Goal: Check status: Check status

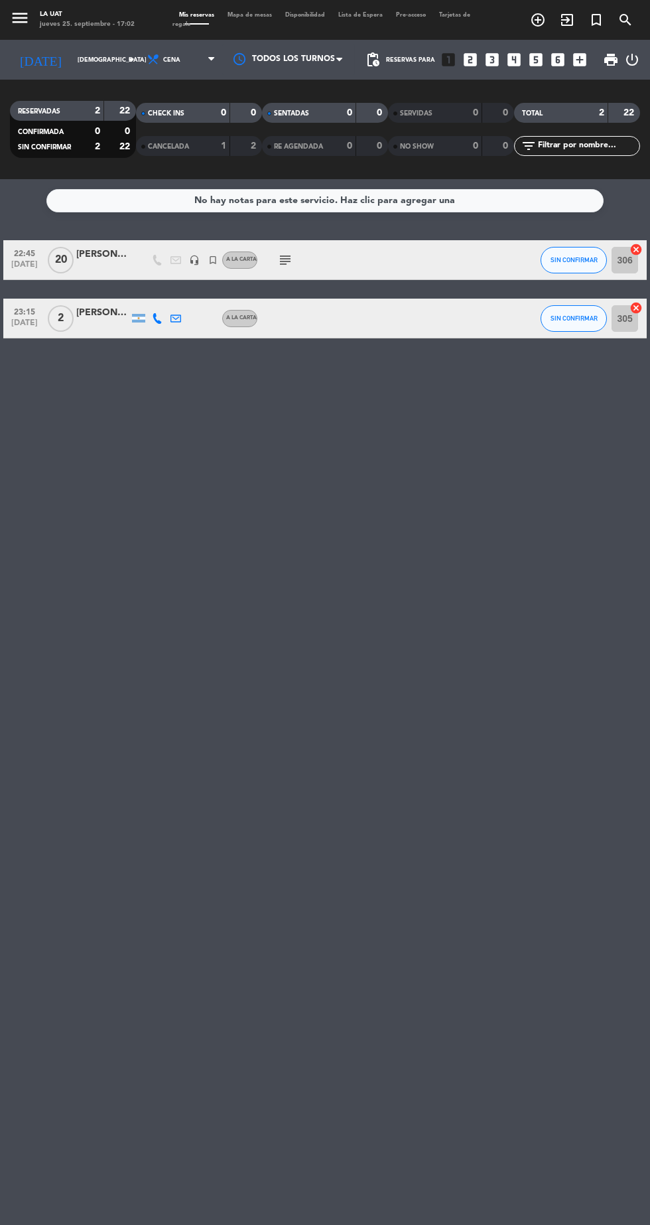
click at [88, 58] on input "[DEMOGRAPHIC_DATA] [DATE]" at bounding box center [113, 60] width 84 height 21
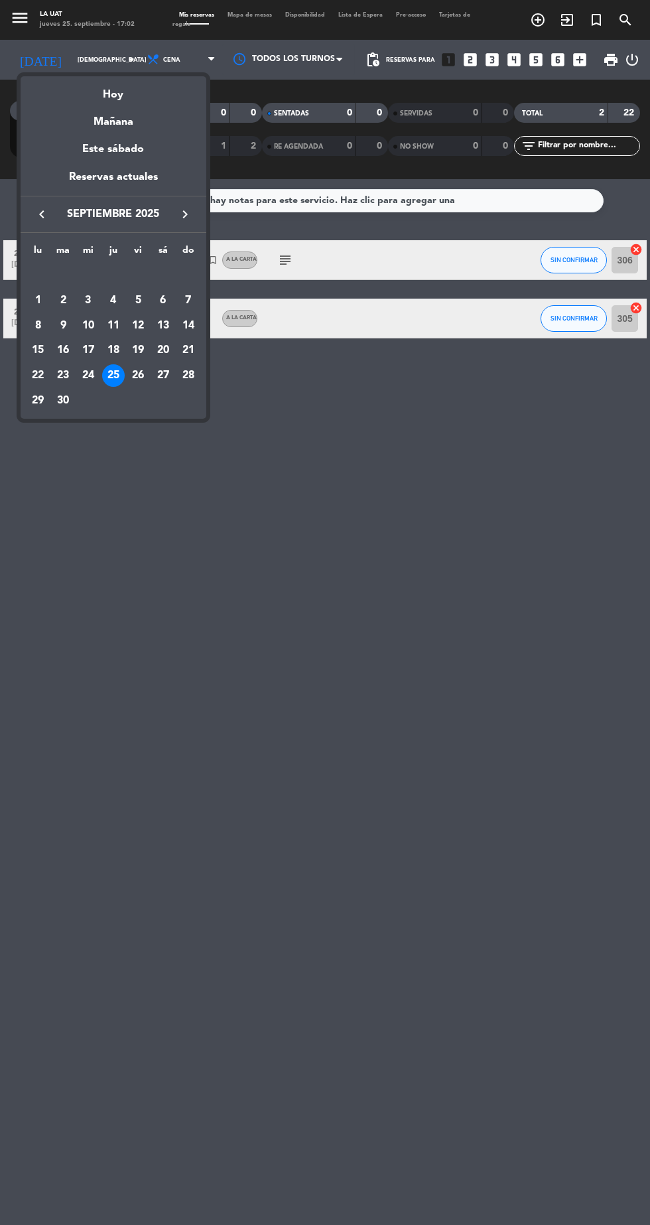
click at [147, 163] on div "Este sábado" at bounding box center [114, 149] width 186 height 37
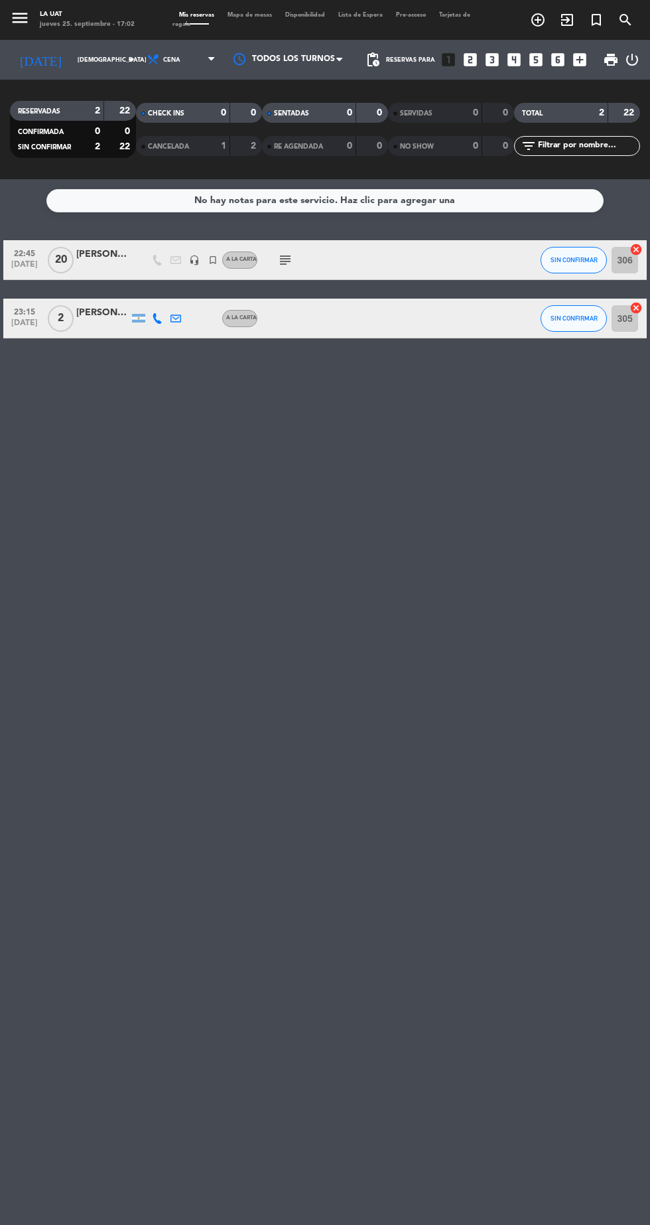
type input "sáb. [DATE]"
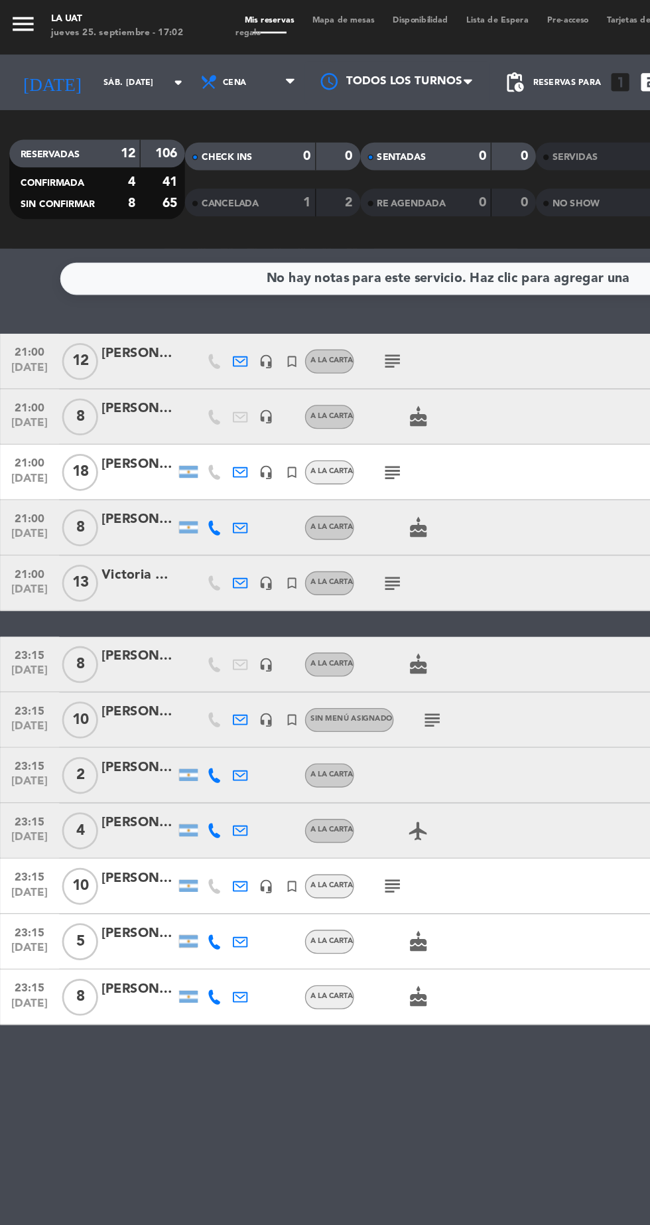
click at [283, 257] on icon "subject" at bounding box center [285, 260] width 16 height 16
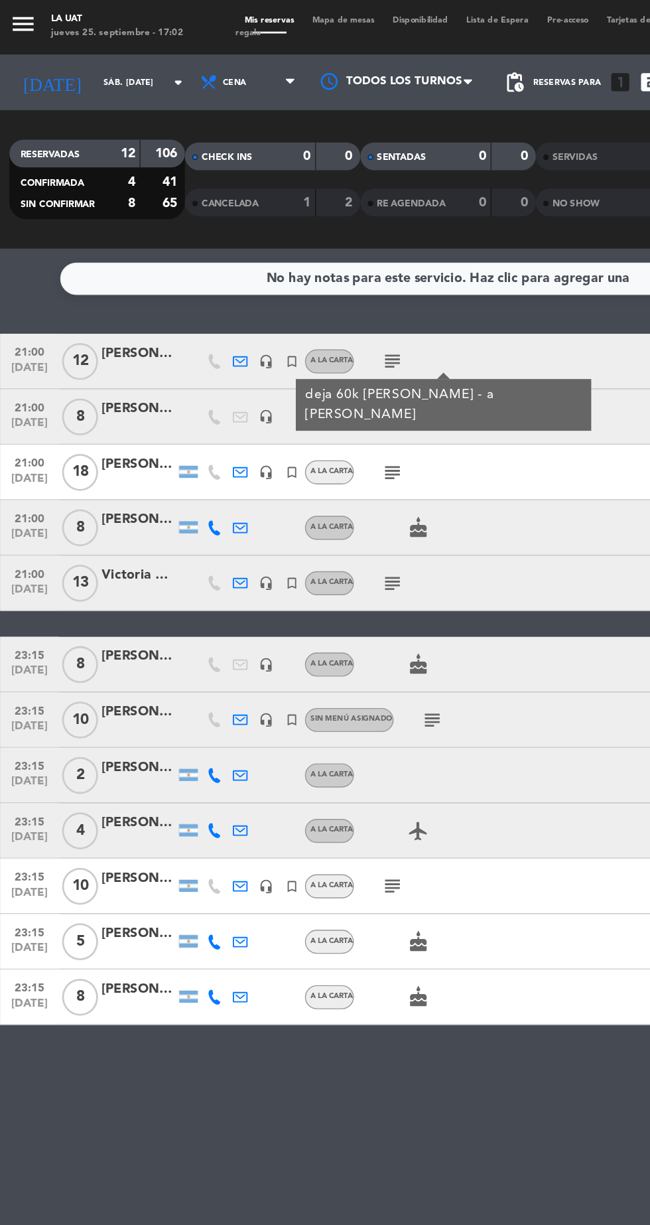
click at [355, 404] on div "subject" at bounding box center [312, 418] width 111 height 39
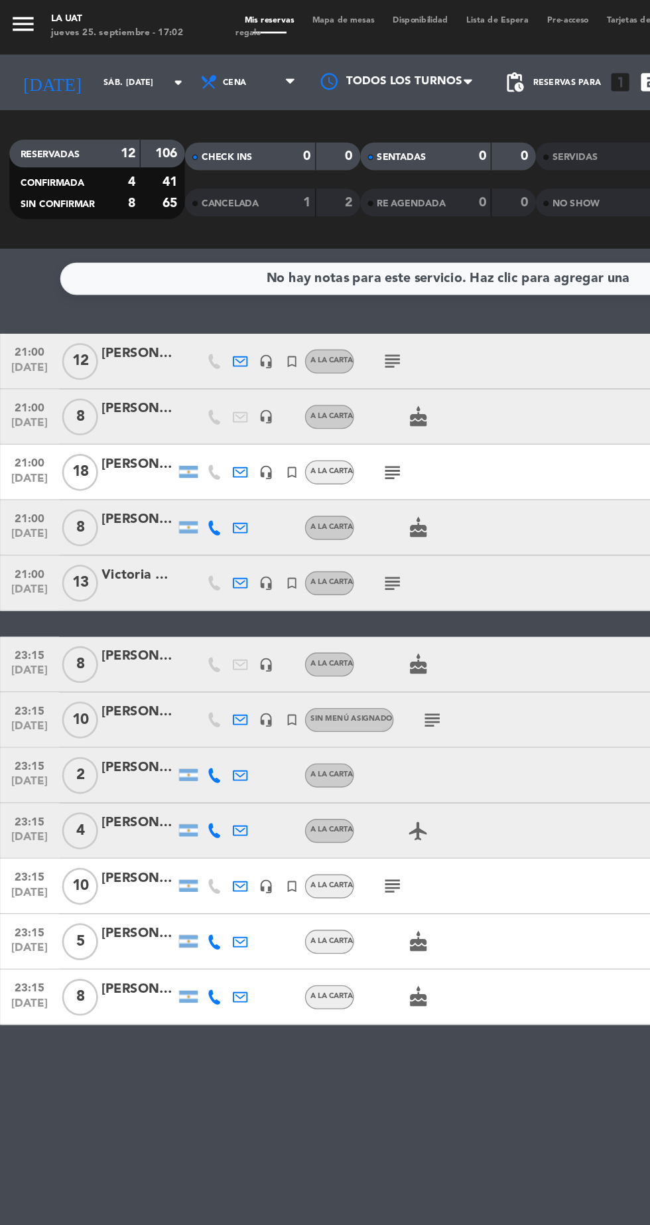
click at [292, 341] on icon "subject" at bounding box center [285, 340] width 16 height 16
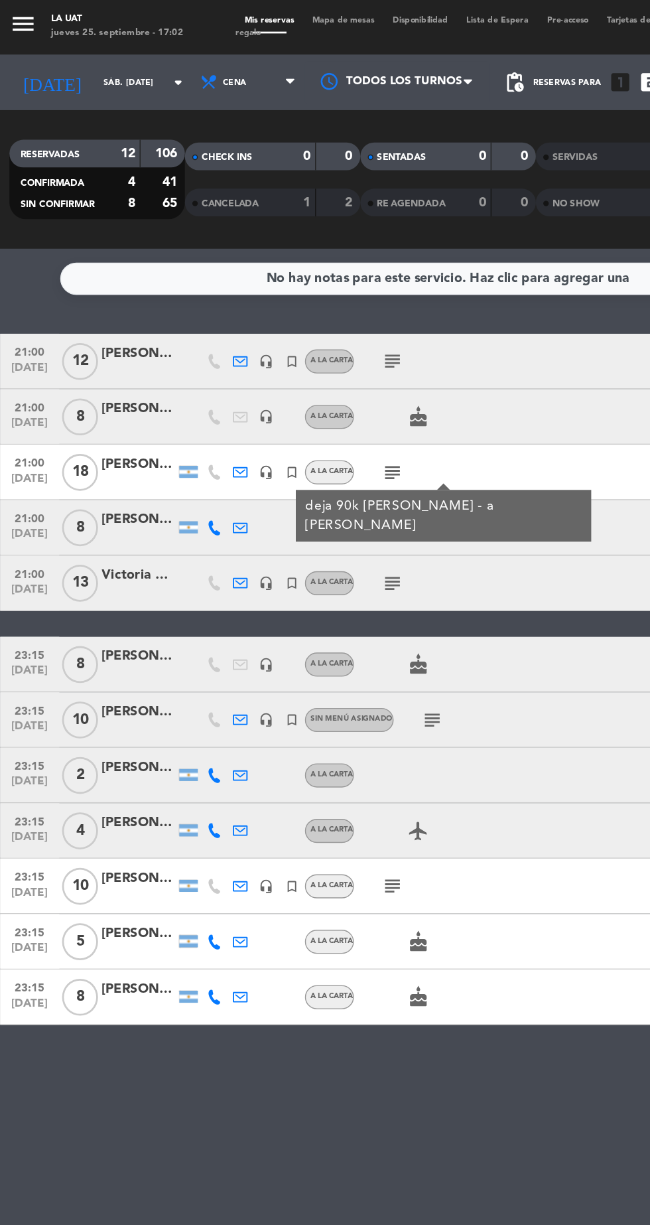
click at [348, 825] on div "No hay notas para este servicio. Haz clic para agregar una 21:00 [DATE] Carolin…" at bounding box center [325, 702] width 650 height 1046
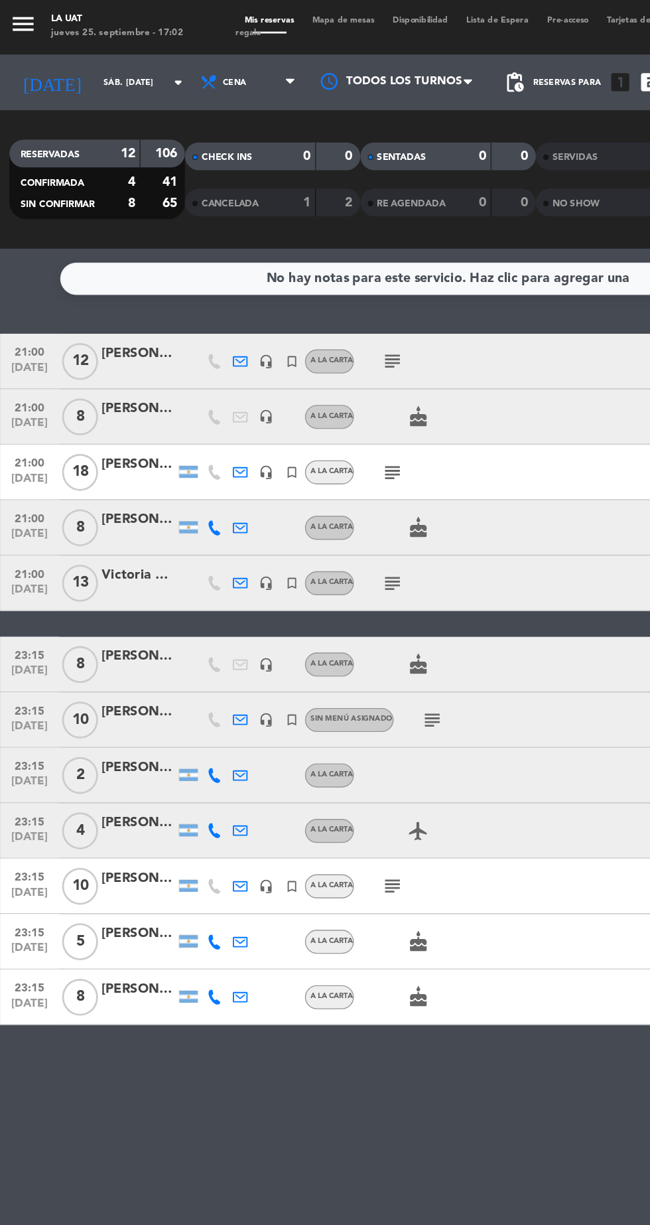
click at [285, 439] on div "21:00 [DATE] Carolina Deelia headset_mic turned_in_not A LA CARTA subject SIN C…" at bounding box center [325, 488] width 644 height 496
click at [289, 418] on icon "subject" at bounding box center [285, 419] width 16 height 16
